Goal: Task Accomplishment & Management: Manage account settings

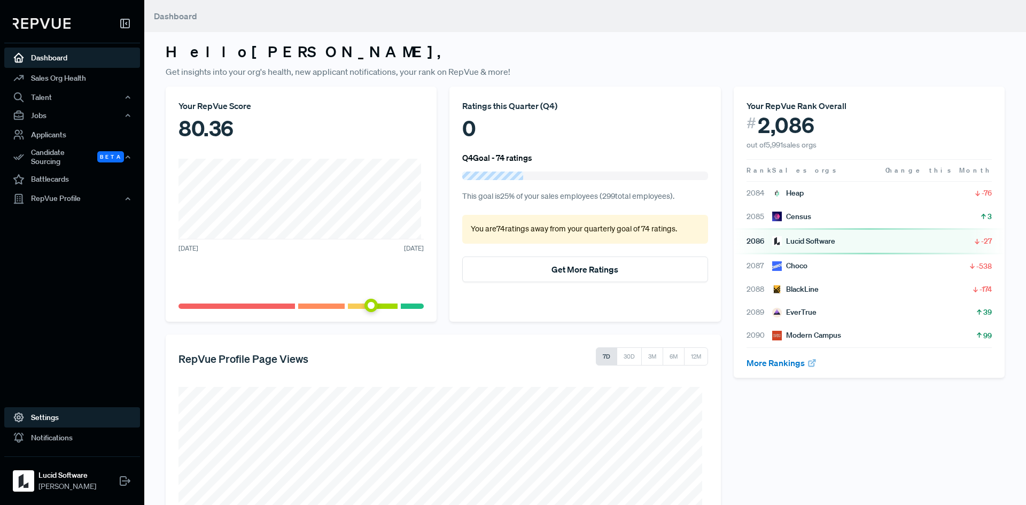
click at [48, 415] on link "Settings" at bounding box center [72, 417] width 136 height 20
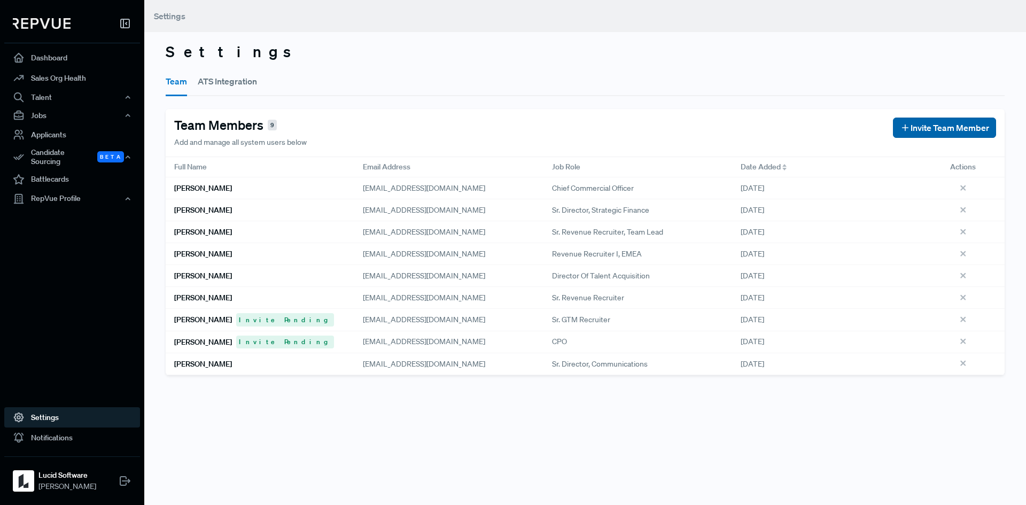
click at [927, 122] on span "Invite Team Member" at bounding box center [949, 127] width 79 height 13
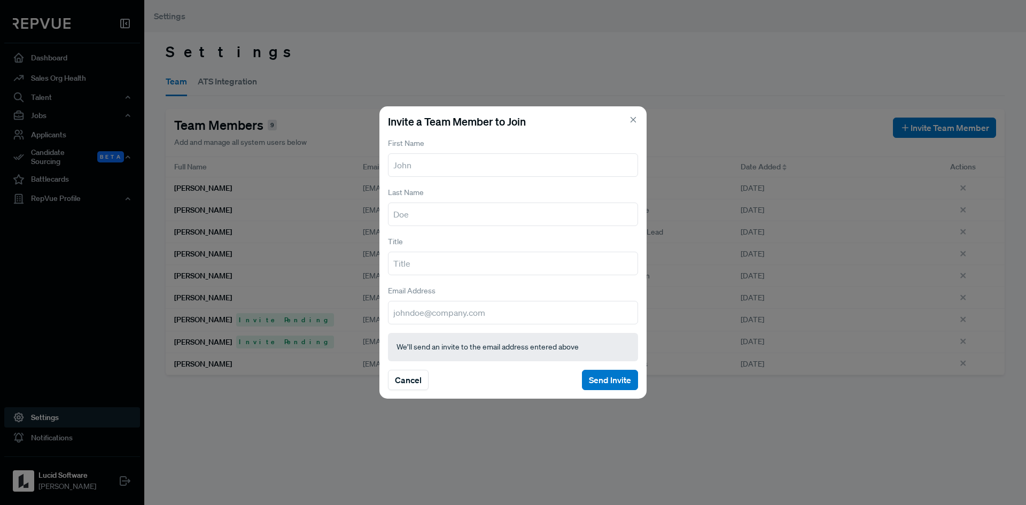
click at [486, 163] on input "text" at bounding box center [513, 165] width 250 height 24
type input "[PERSON_NAME]"
click at [459, 209] on input "text" at bounding box center [513, 214] width 250 height 24
type input "Grow"
click at [634, 122] on icon at bounding box center [633, 120] width 10 height 10
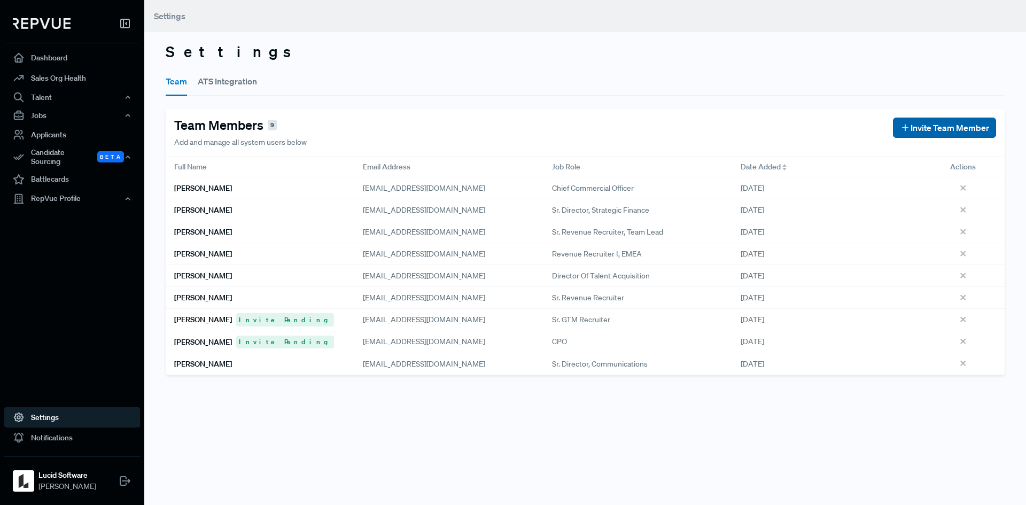
click at [921, 119] on button "Invite Team Member" at bounding box center [944, 128] width 103 height 20
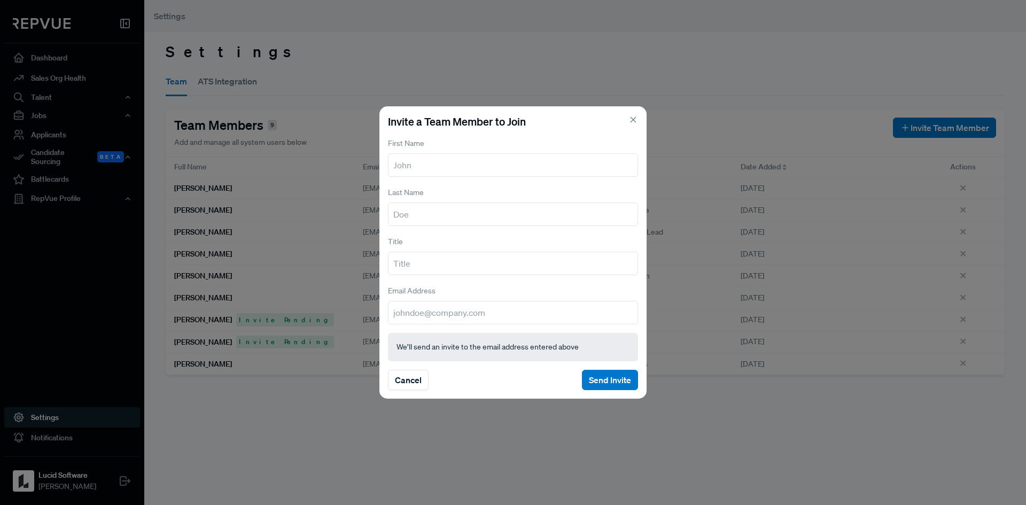
click at [742, 353] on div "Invite a Team Member to Join First Name Last Name Title Email Address We’ll sen…" at bounding box center [513, 252] width 1026 height 505
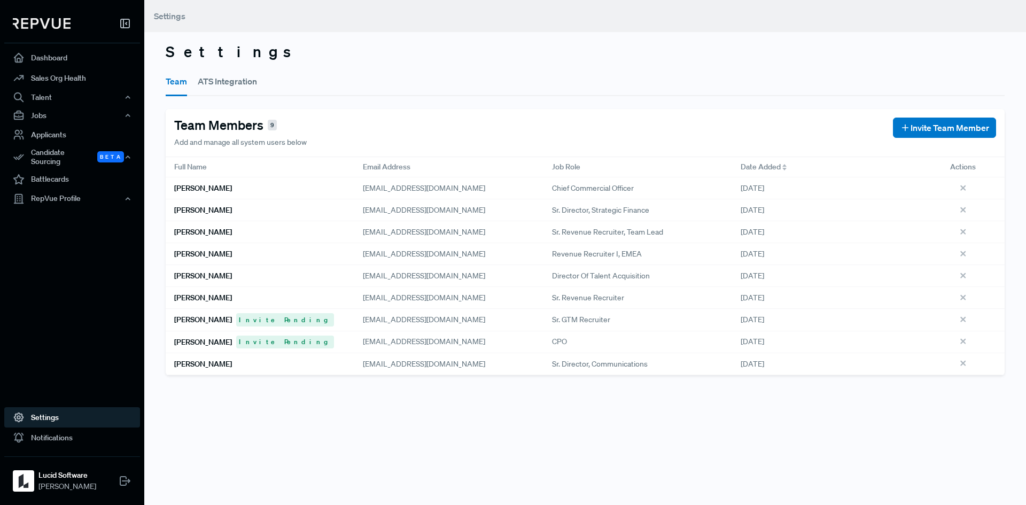
click at [245, 81] on button "ATS Integration" at bounding box center [227, 81] width 59 height 30
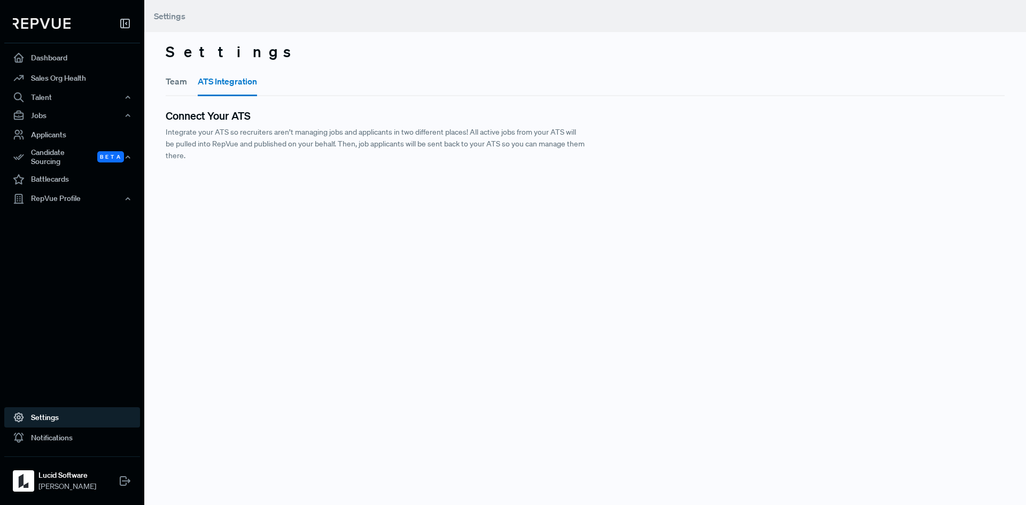
click at [186, 81] on button "Team" at bounding box center [176, 81] width 21 height 30
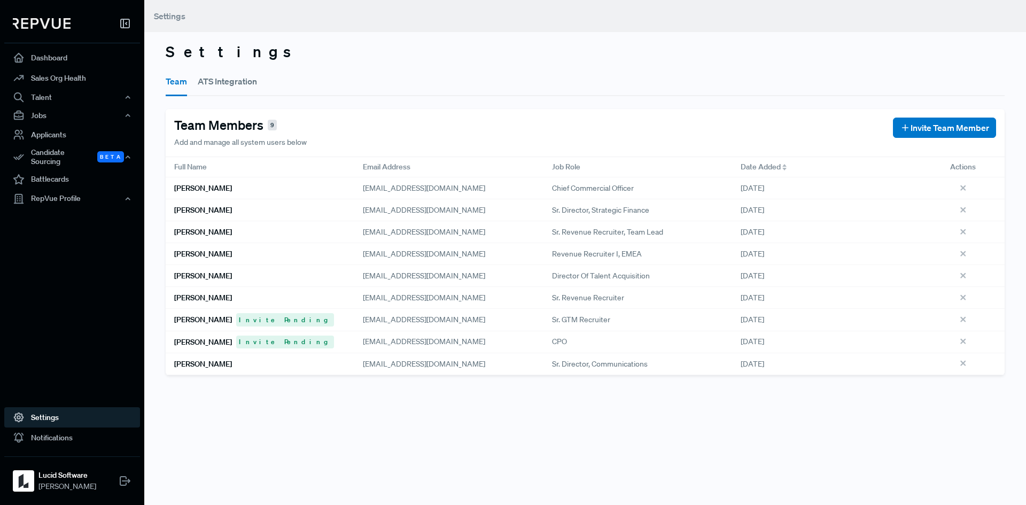
click at [597, 428] on div "Settings Team ATS Integration Team Members 9 Add and manage all system users be…" at bounding box center [585, 252] width 882 height 505
click at [950, 114] on section "Team Members 9 Add and manage all system users below Invite Team Member" at bounding box center [585, 133] width 839 height 49
click at [944, 122] on span "Invite Team Member" at bounding box center [949, 127] width 79 height 13
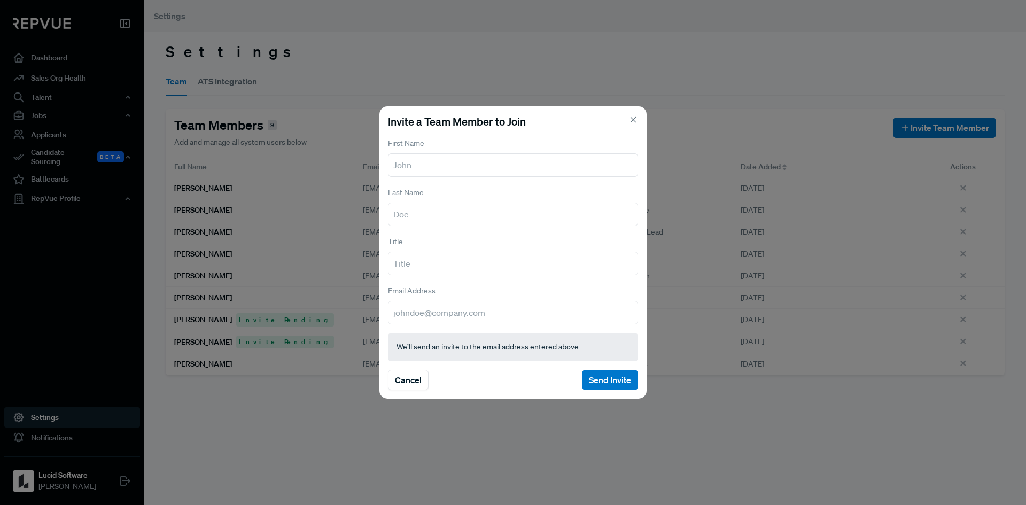
click at [454, 169] on input "text" at bounding box center [513, 165] width 250 height 24
drag, startPoint x: 466, startPoint y: 166, endPoint x: 461, endPoint y: 167, distance: 5.4
click at [466, 166] on input "text" at bounding box center [513, 165] width 250 height 24
click at [246, 494] on div "Invite a Team Member to Join First Name Last Name Title Email Address We’ll sen…" at bounding box center [513, 252] width 1026 height 505
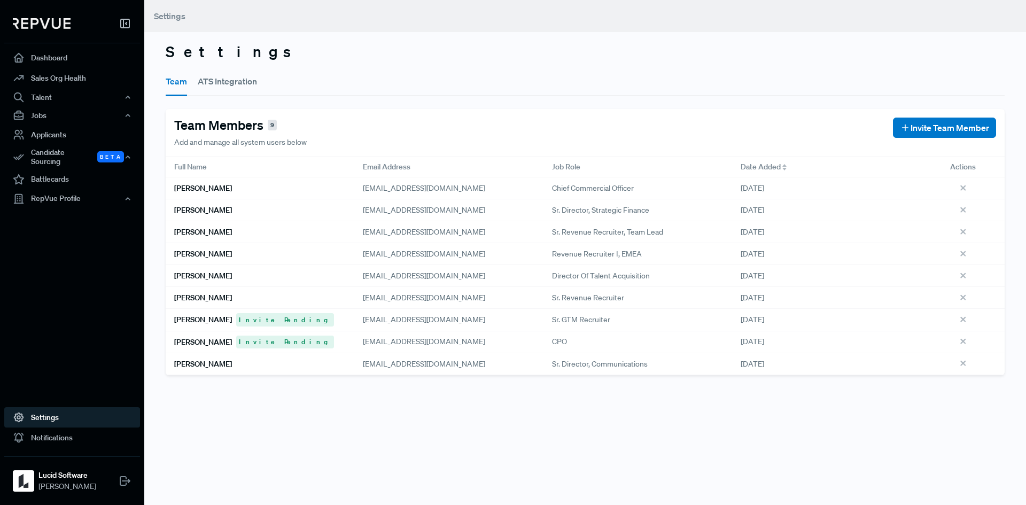
click at [454, 433] on div "Settings Team ATS Integration Team Members 9 Add and manage all system users be…" at bounding box center [585, 252] width 882 height 505
click at [210, 396] on div "Settings Team ATS Integration Team Members 9 Add and manage all system users be…" at bounding box center [585, 252] width 882 height 505
click at [388, 444] on div "Settings Team ATS Integration Team Members 9 Add and manage all system users be…" at bounding box center [585, 252] width 882 height 505
